Goal: Check status: Check status

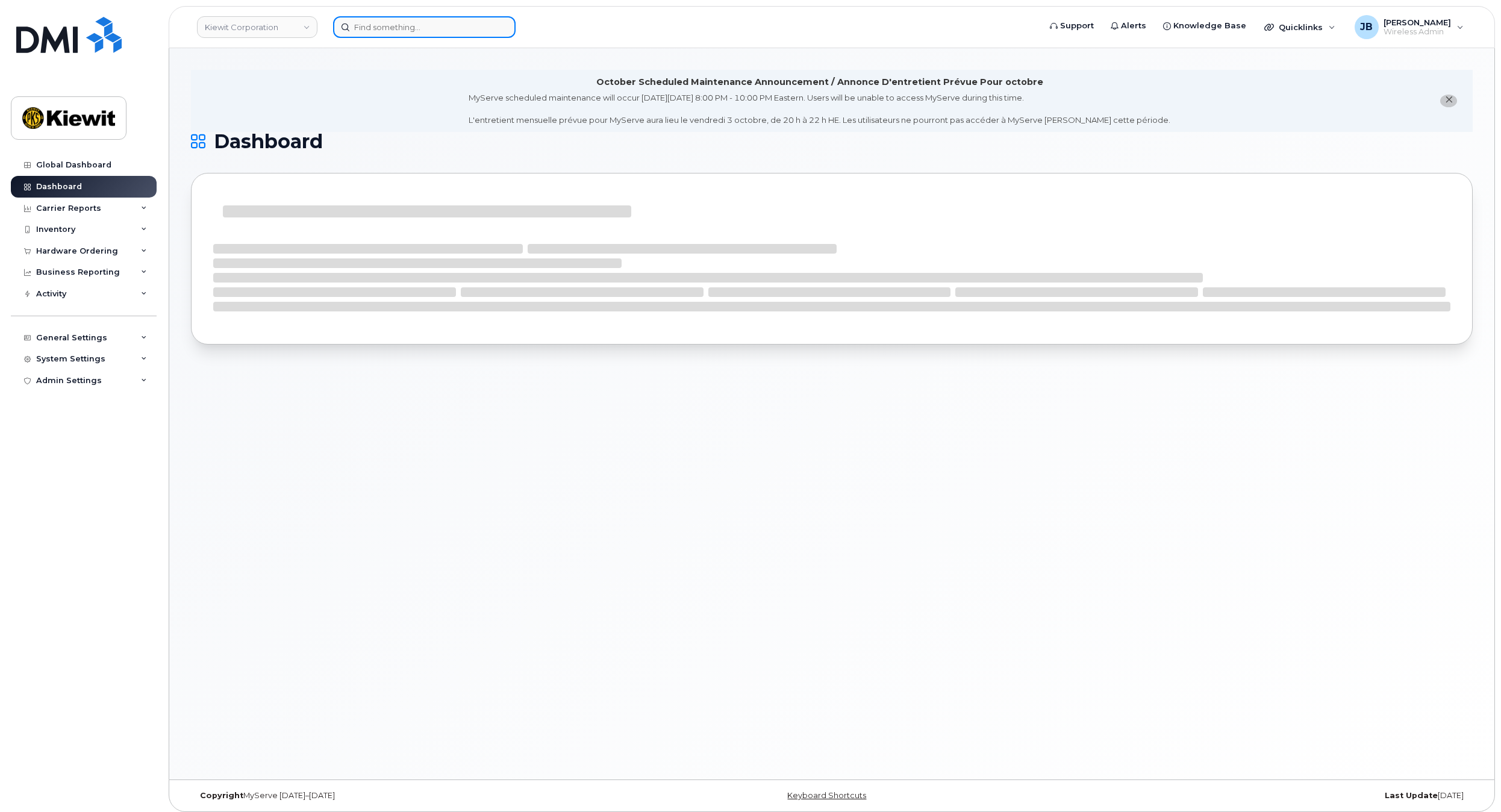
click at [392, 28] on input at bounding box center [424, 27] width 182 height 22
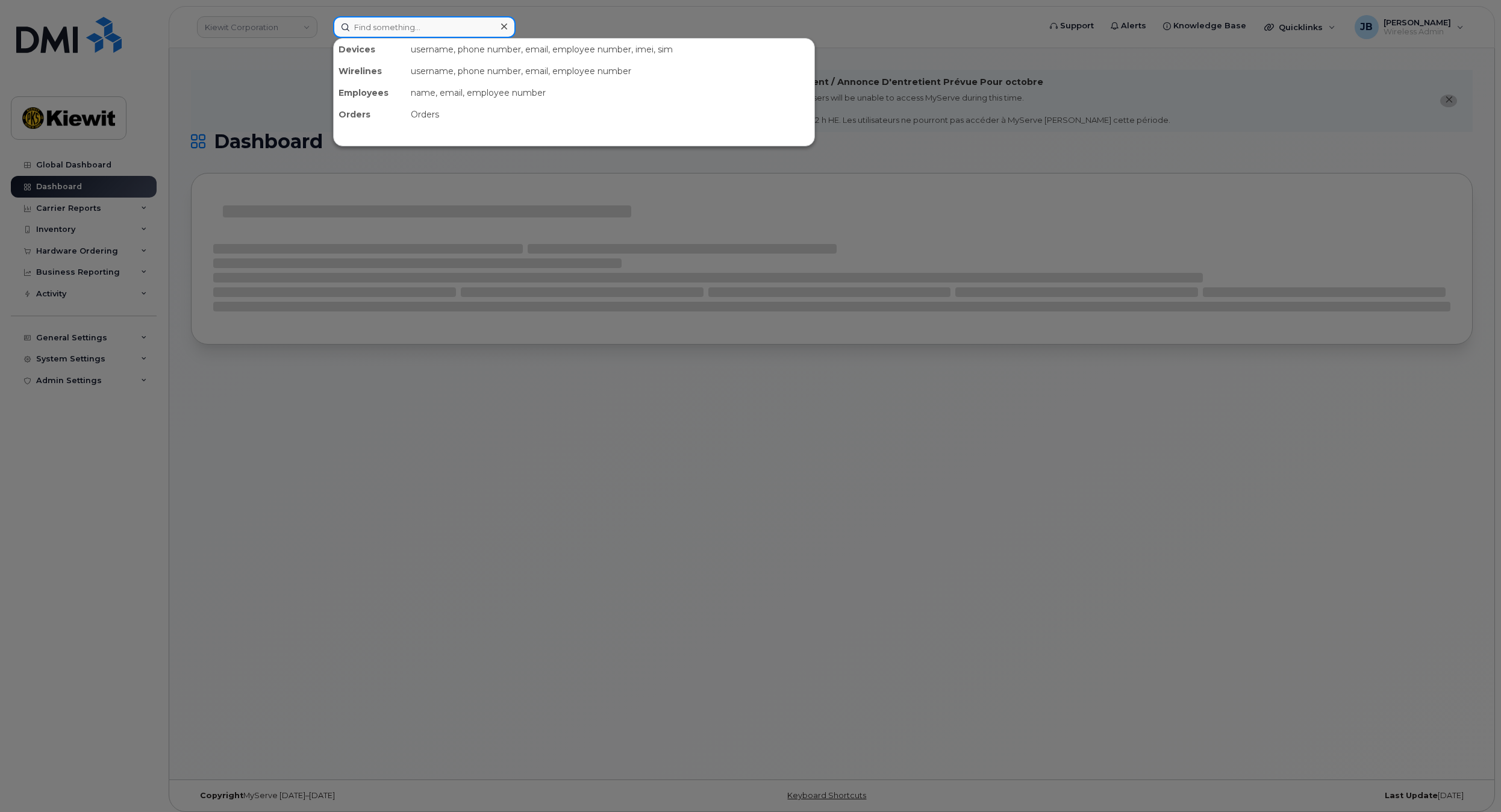
click at [460, 30] on input at bounding box center [424, 27] width 182 height 22
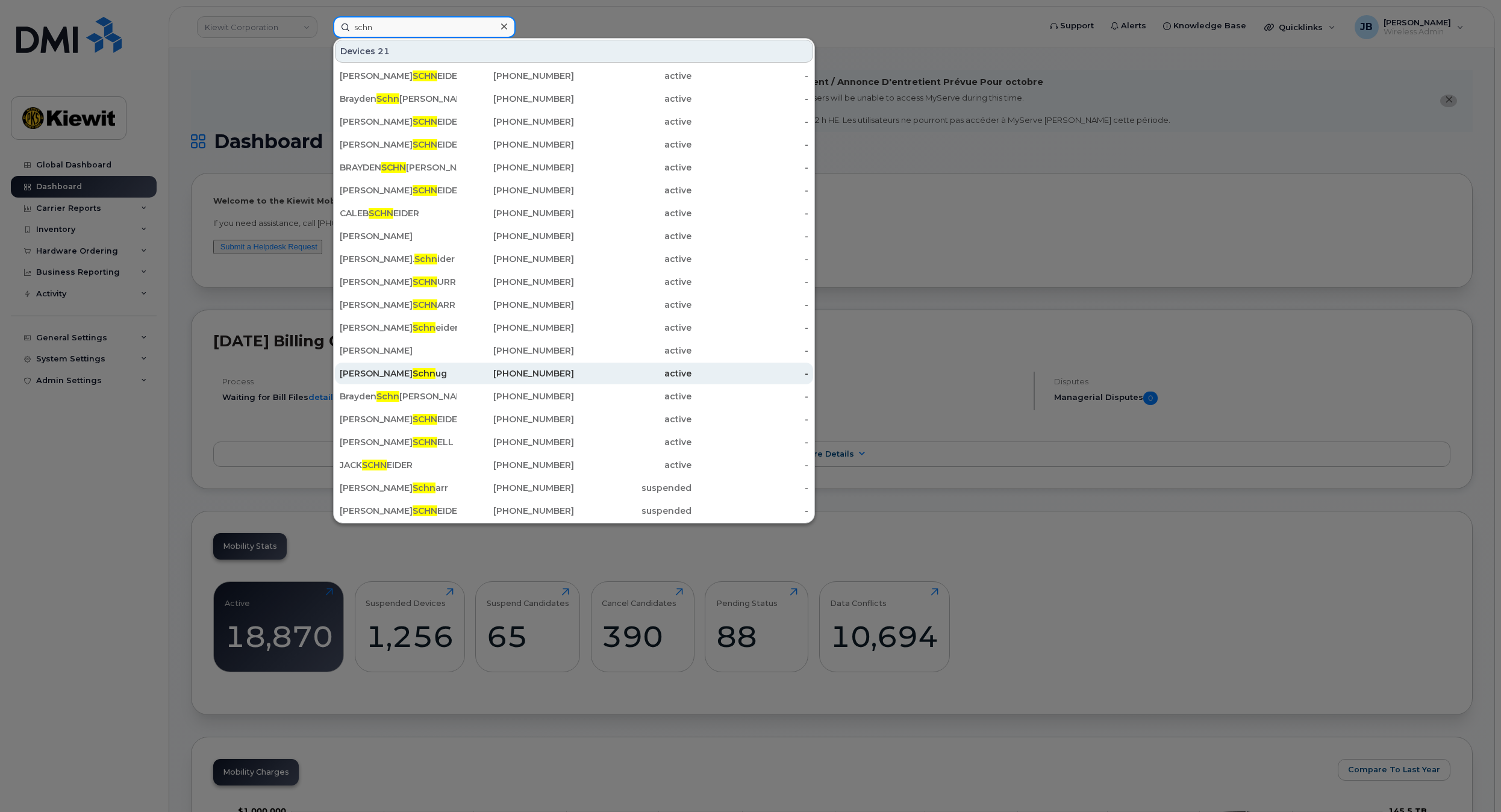
type input "schn"
click at [463, 372] on div "[PHONE_NUMBER]" at bounding box center [516, 374] width 117 height 12
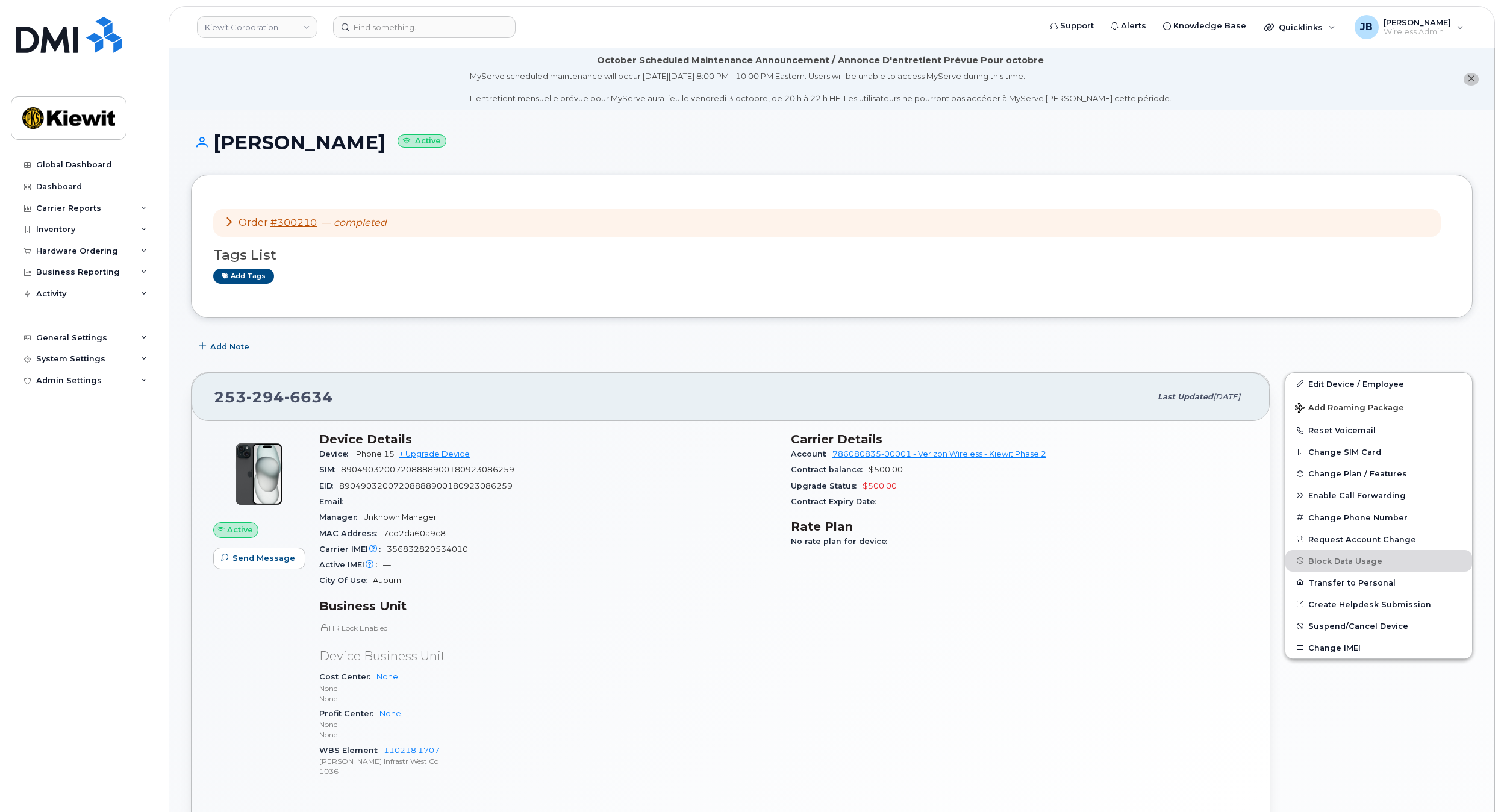
click at [226, 223] on icon at bounding box center [229, 221] width 9 height 9
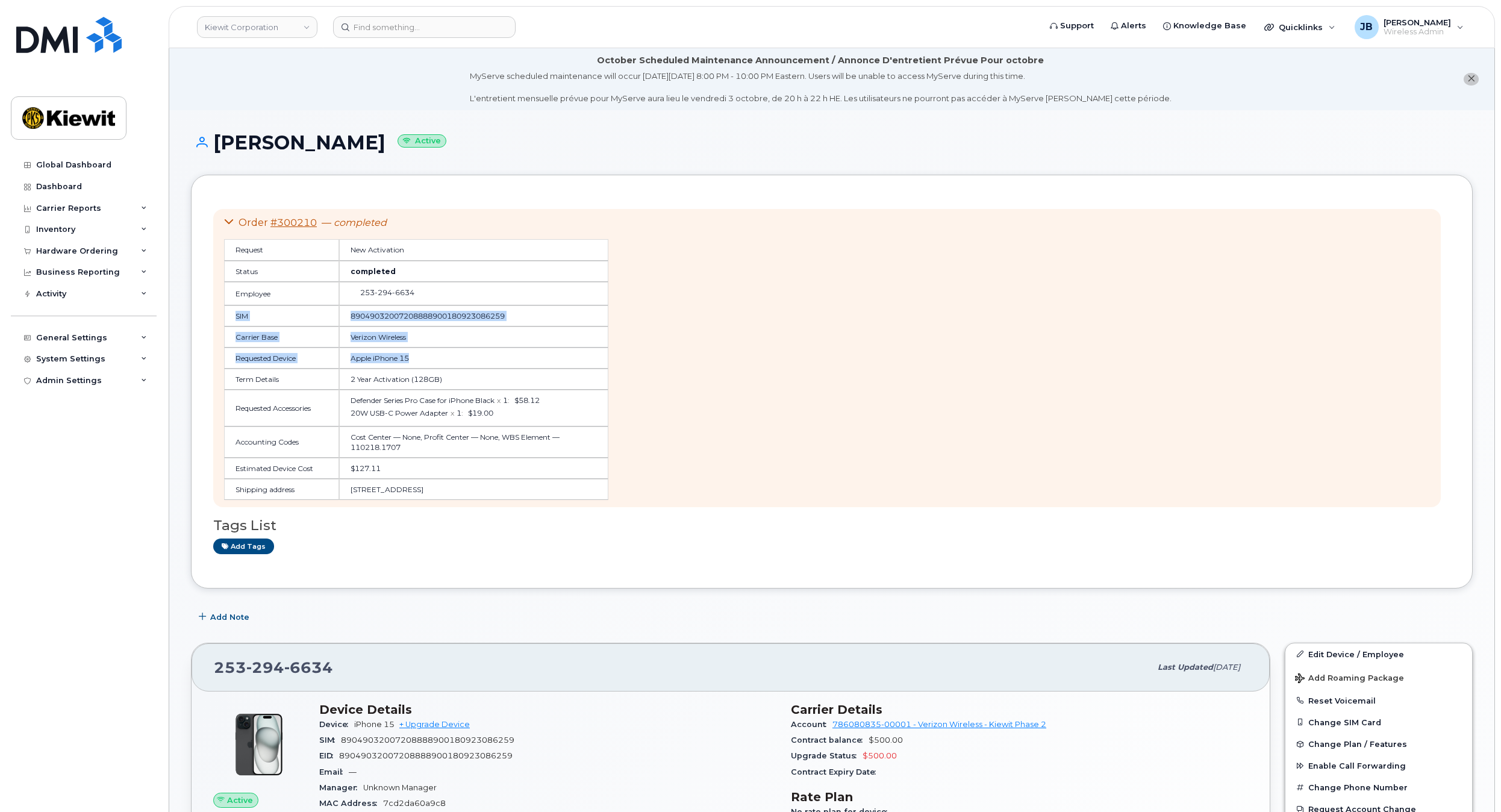
drag, startPoint x: 470, startPoint y: 298, endPoint x: 480, endPoint y: 363, distance: 65.8
click at [479, 360] on table "Request New Activation Status completed Employee [PHONE_NUMBER] SIM 89049032007…" at bounding box center [416, 369] width 384 height 261
click at [480, 363] on td "Apple iPhone 15" at bounding box center [474, 358] width 269 height 21
drag, startPoint x: 513, startPoint y: 386, endPoint x: 503, endPoint y: 381, distance: 11.2
click at [502, 380] on table "Request New Activation Status completed Employee [PHONE_NUMBER] SIM 89049032007…" at bounding box center [416, 369] width 384 height 261
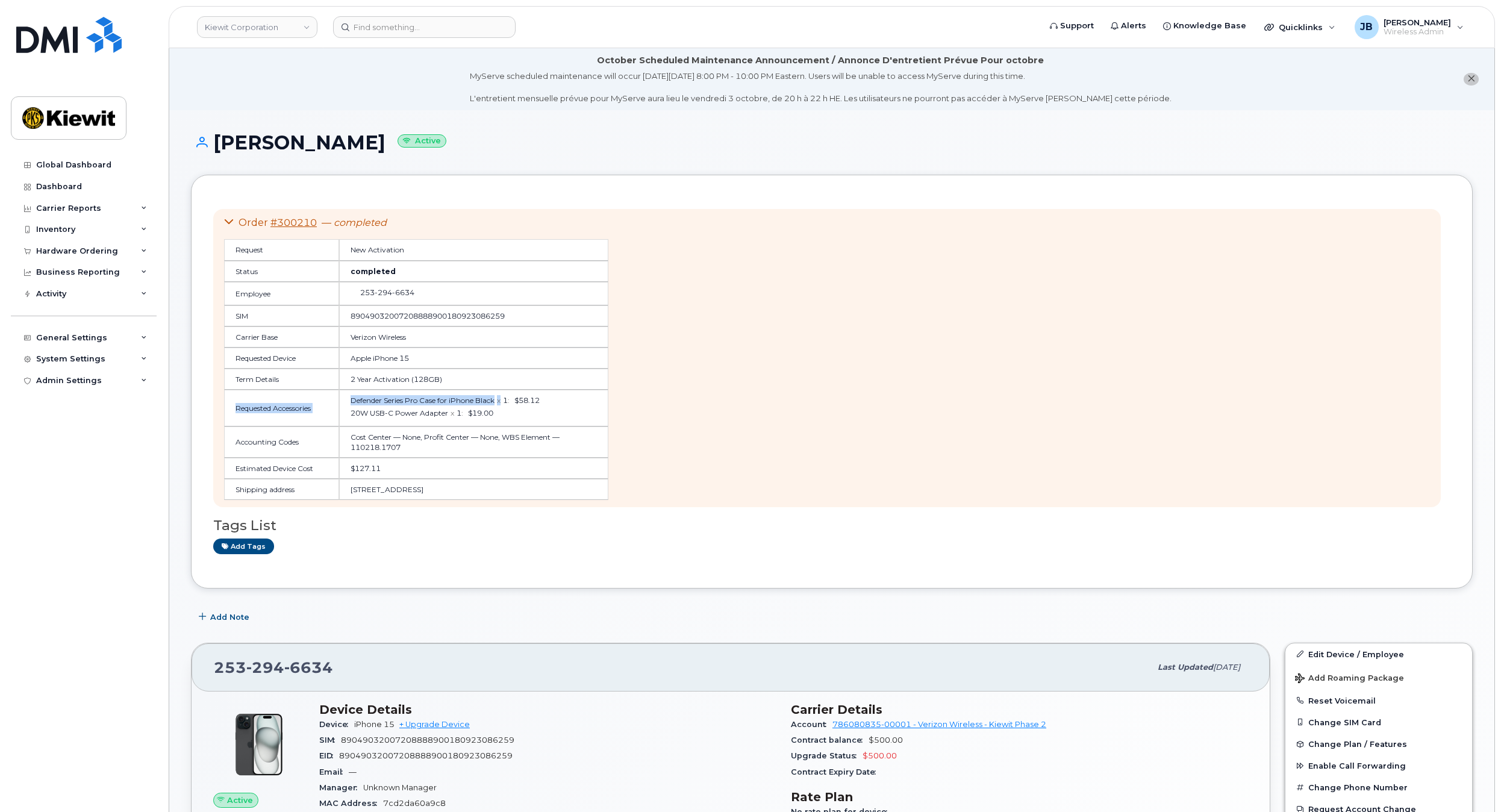
click at [503, 384] on td "2 Year Activation (128GB)" at bounding box center [474, 379] width 269 height 21
click at [533, 387] on td "2 Year Activation (128GB)" at bounding box center [474, 379] width 269 height 21
click at [533, 387] on td "2 Year Activation (128GB)" at bounding box center [474, 379] width 269 height 21
drag, startPoint x: 556, startPoint y: 296, endPoint x: 558, endPoint y: 414, distance: 118.0
click at [558, 414] on table "Request New Activation Status completed Employee 253 294 6634 SIM 8904903200720…" at bounding box center [416, 369] width 384 height 261
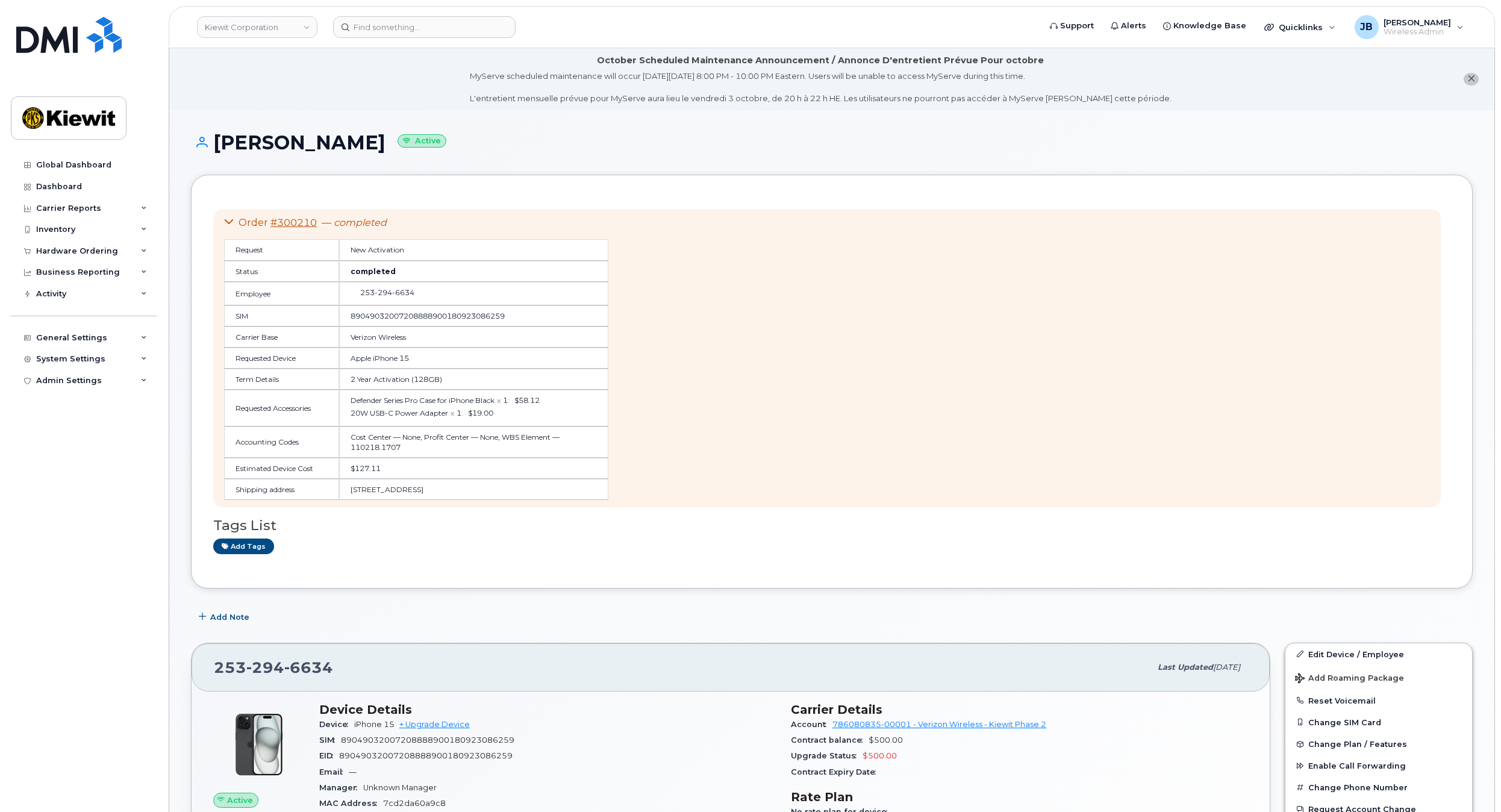
click at [558, 427] on td "Cost Center — None, Profit Center — None, WBS Element — 110218.1707" at bounding box center [474, 442] width 269 height 31
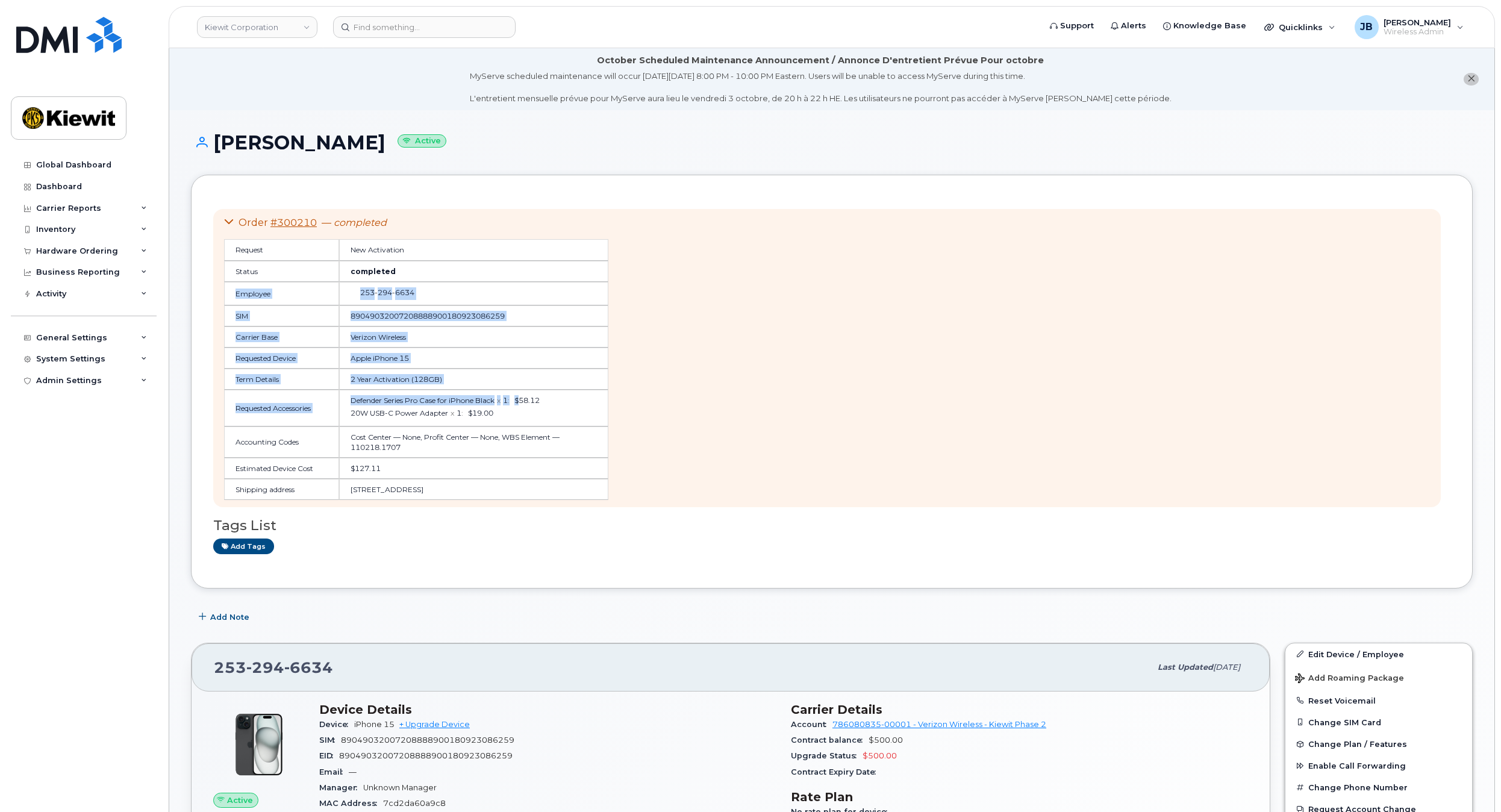
drag, startPoint x: 544, startPoint y: 273, endPoint x: 533, endPoint y: 413, distance: 140.4
click at [533, 402] on table "Request New Activation Status completed Employee 253 294 6634 SIM 8904903200720…" at bounding box center [416, 369] width 384 height 261
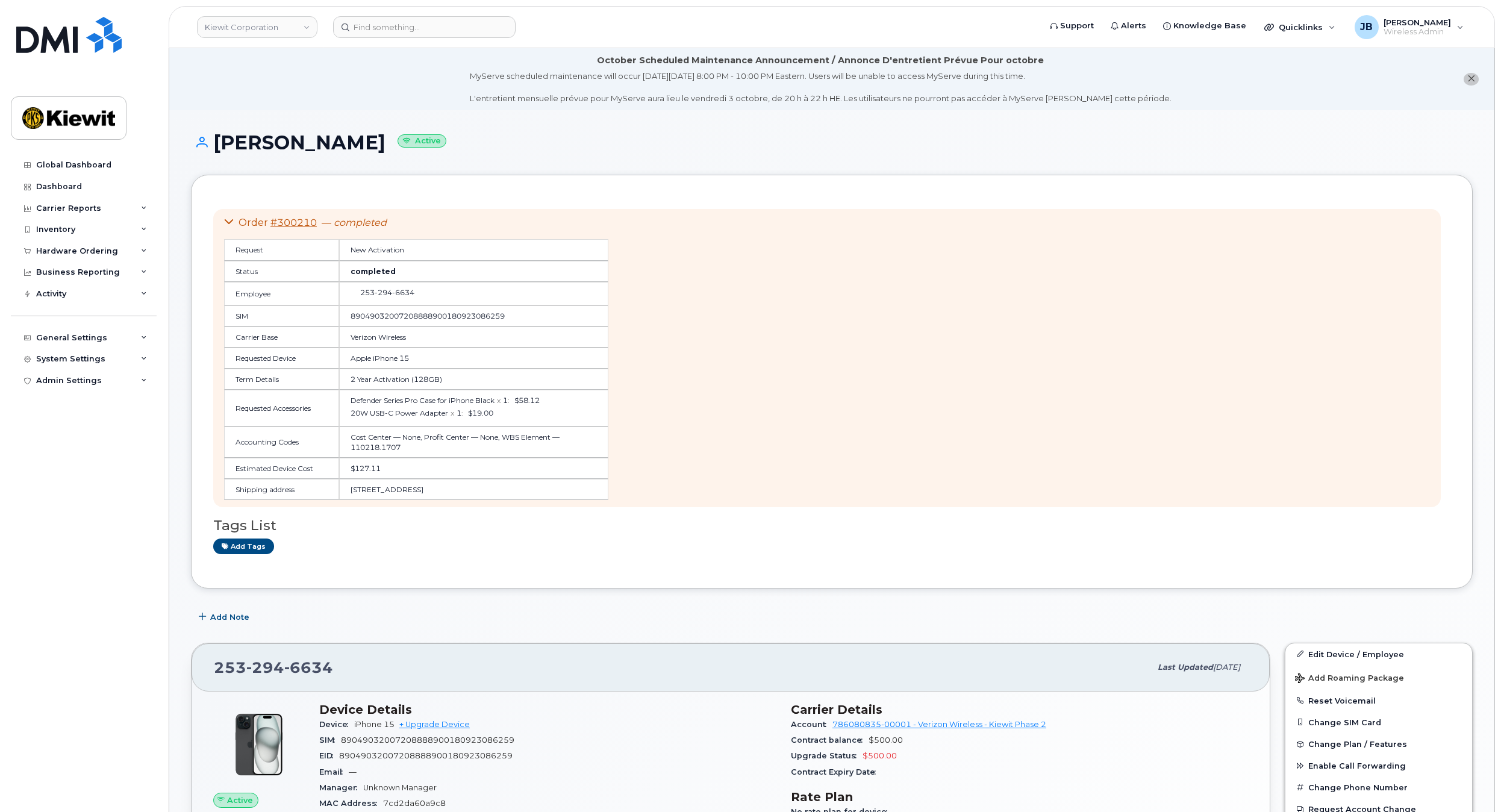
click at [533, 421] on td "Defender Series Pro Case for iPhone Black x 1 : $58.12 20W USB-C Power Adapter …" at bounding box center [474, 408] width 269 height 36
drag, startPoint x: 553, startPoint y: 442, endPoint x: 528, endPoint y: 449, distance: 26.0
click at [528, 449] on td "Cost Center — None, Profit Center — None, WBS Element — 110218.1707" at bounding box center [474, 442] width 269 height 31
click at [556, 444] on td "Cost Center — None, Profit Center — None, WBS Element — 110218.1707" at bounding box center [474, 442] width 269 height 31
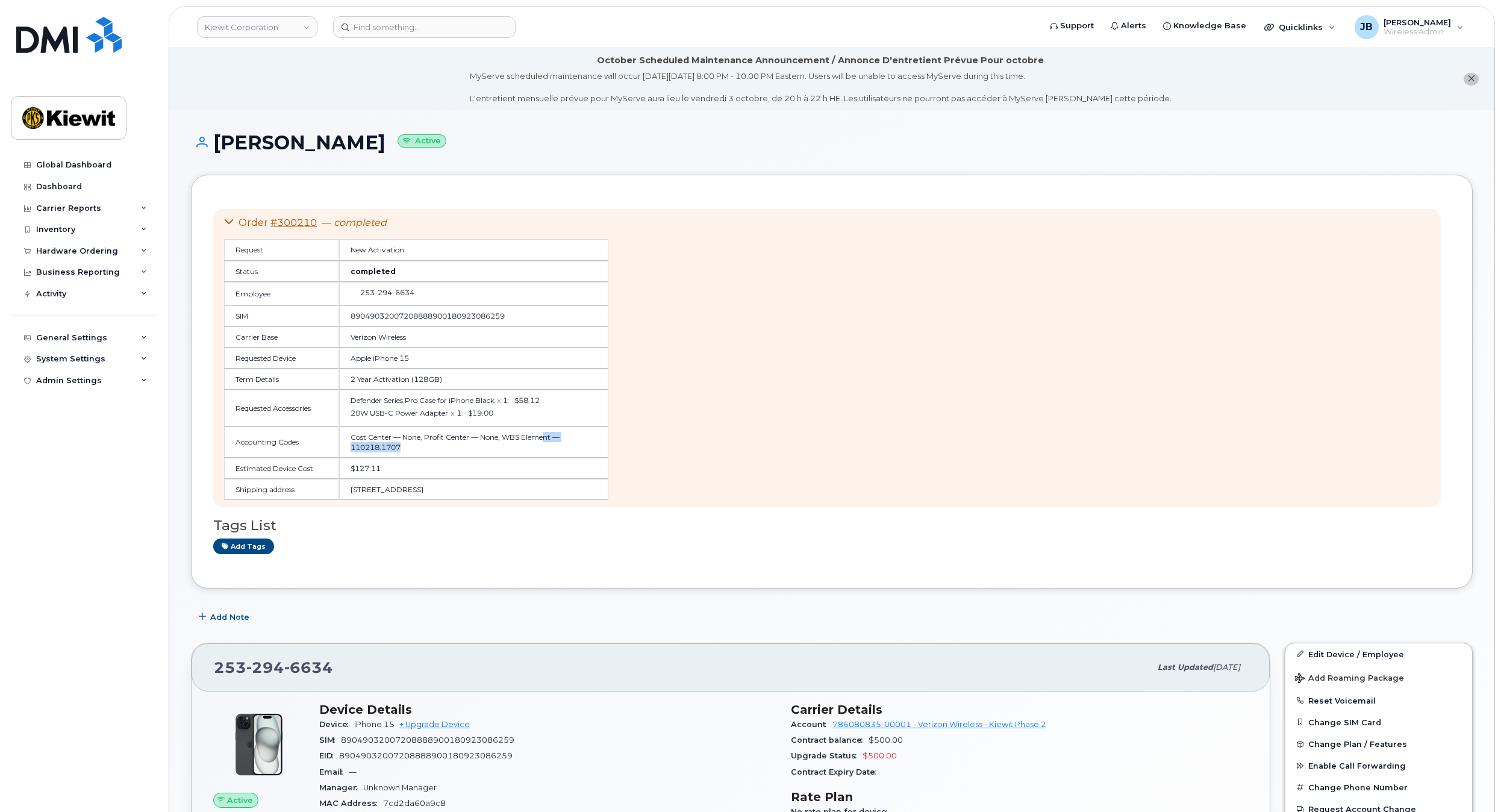
click at [558, 446] on td "Cost Center — None, Profit Center — None, WBS Element — 110218.1707" at bounding box center [474, 442] width 269 height 31
click at [304, 218] on link "#300210" at bounding box center [293, 222] width 47 height 11
